Goal: Check status: Check status

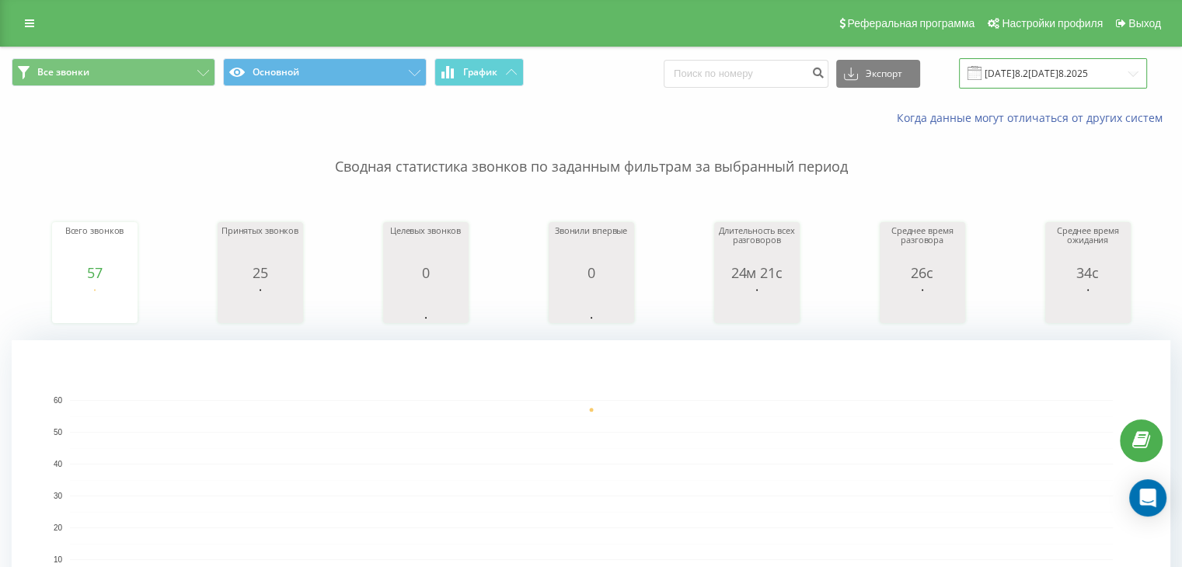
click at [1056, 76] on input "[DATE]8.2[DATE]8.2025" at bounding box center [1053, 73] width 188 height 30
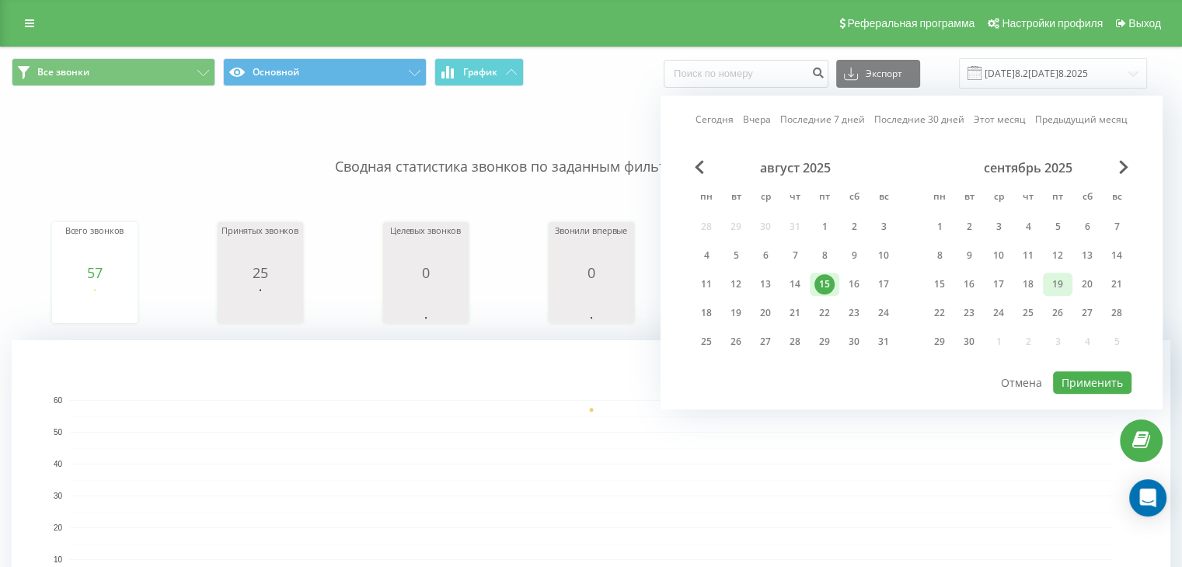
click at [1054, 287] on div "19" at bounding box center [1058, 284] width 20 height 20
click at [1114, 374] on button "Применить" at bounding box center [1092, 382] width 78 height 23
type input "[DATE] - [DATE]"
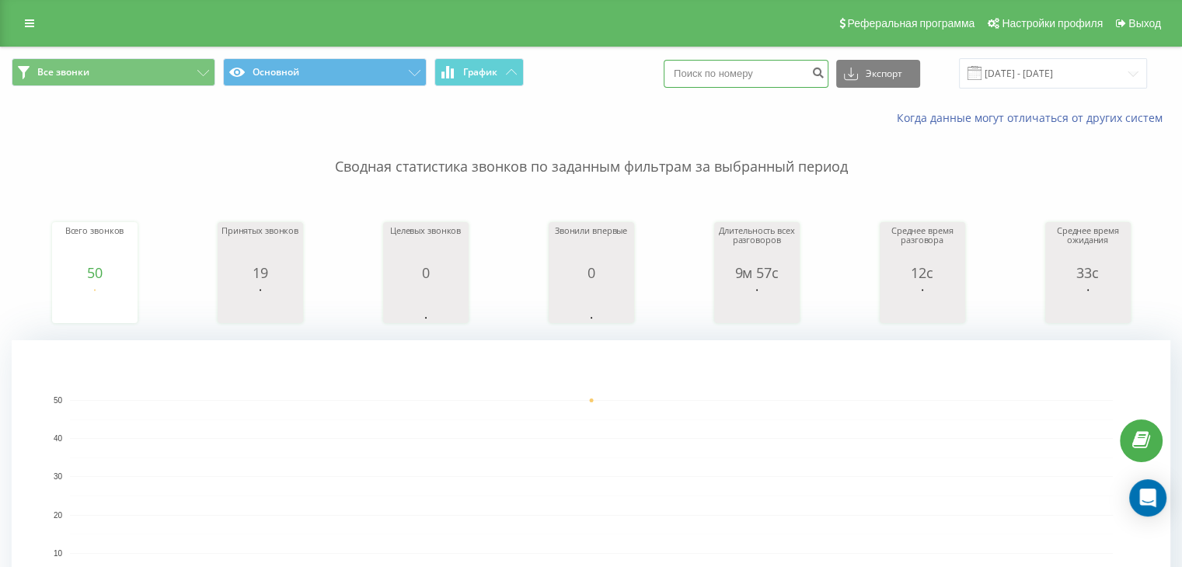
click at [799, 78] on input at bounding box center [746, 74] width 165 height 28
type input "380986736632"
click at [825, 72] on icon "submit" at bounding box center [817, 70] width 13 height 9
click at [1082, 78] on input "[DATE]8.2[DATE]8.2025" at bounding box center [1053, 73] width 188 height 30
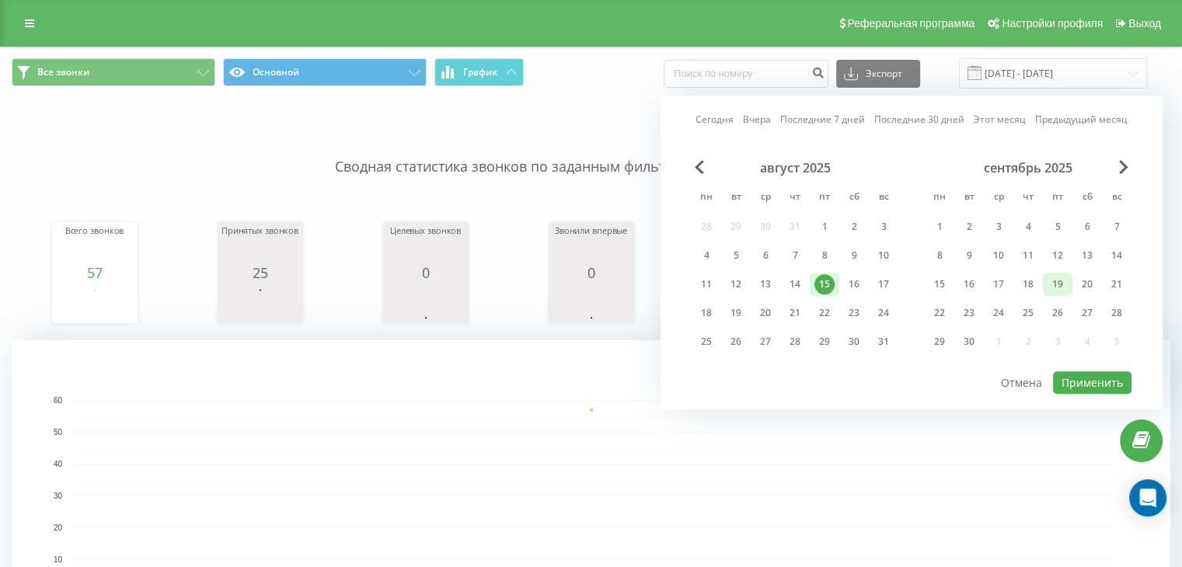
click at [1051, 281] on div "19" at bounding box center [1058, 284] width 20 height 20
click at [1085, 380] on button "Применить" at bounding box center [1092, 382] width 78 height 23
type input "[DATE] - [DATE]"
